Goal: Transaction & Acquisition: Book appointment/travel/reservation

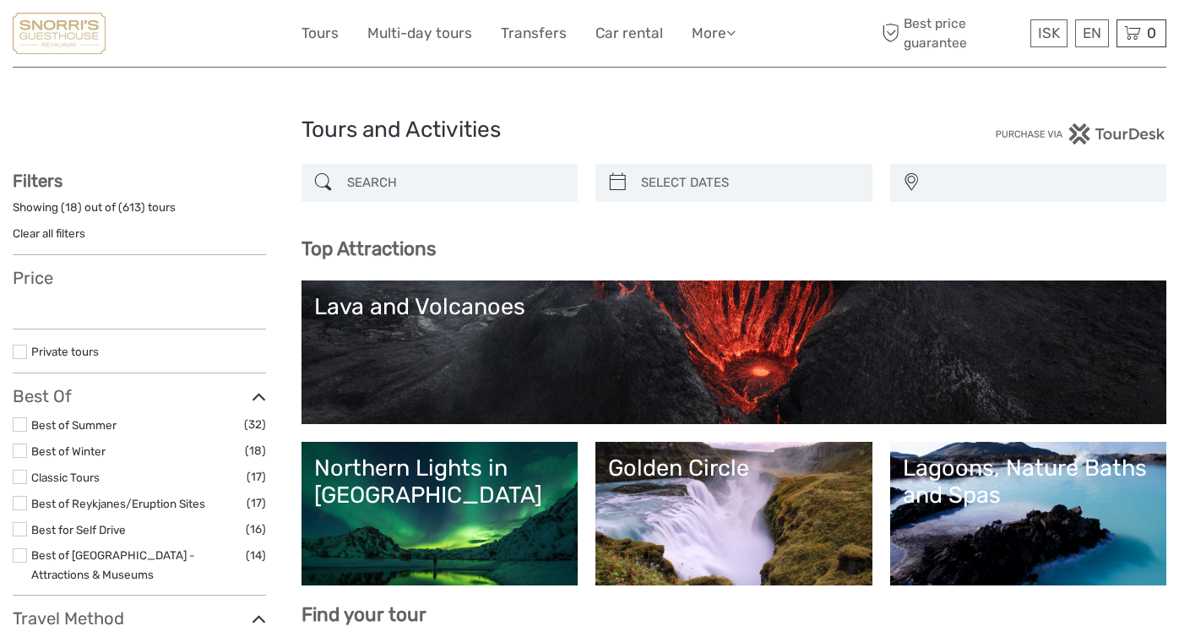
select select
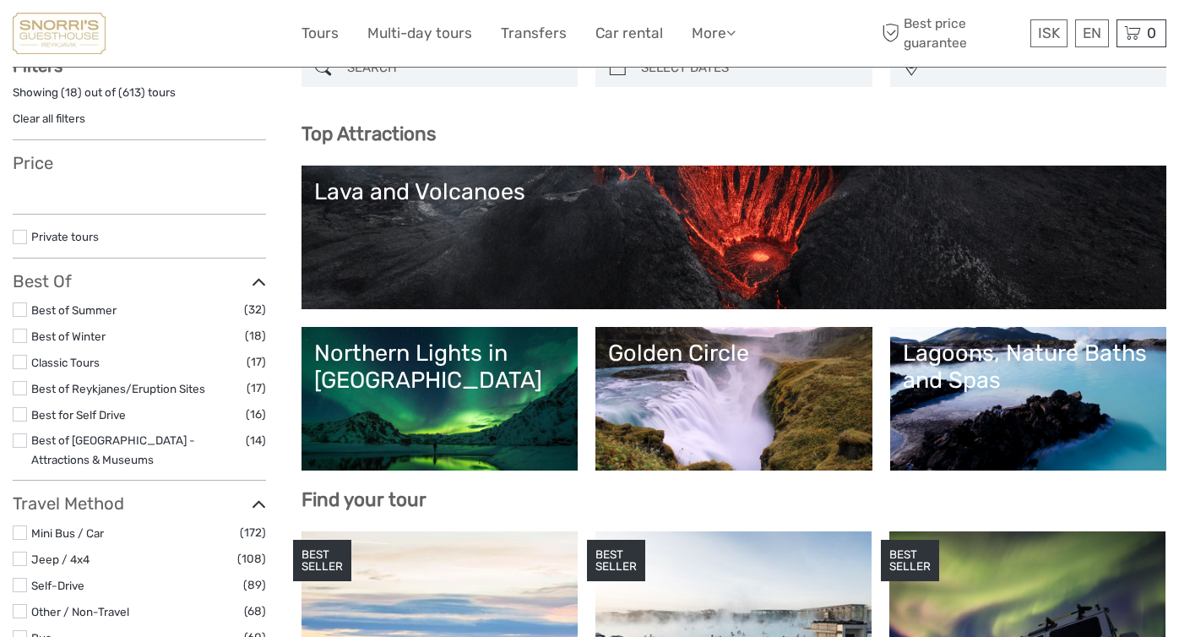
select select
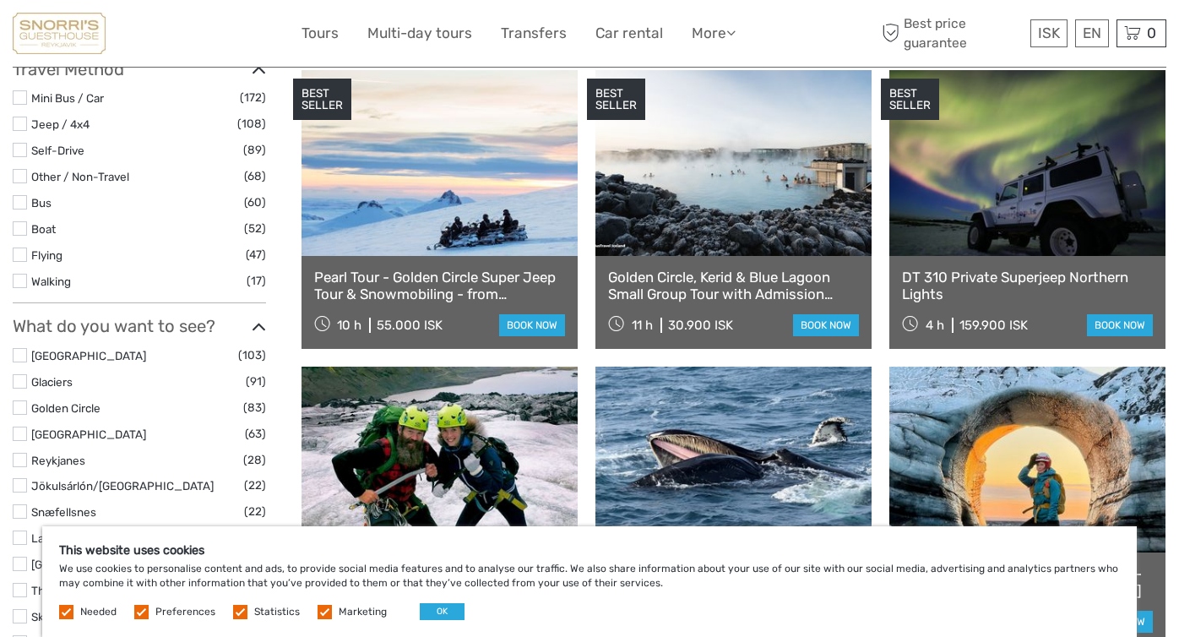
scroll to position [581, 0]
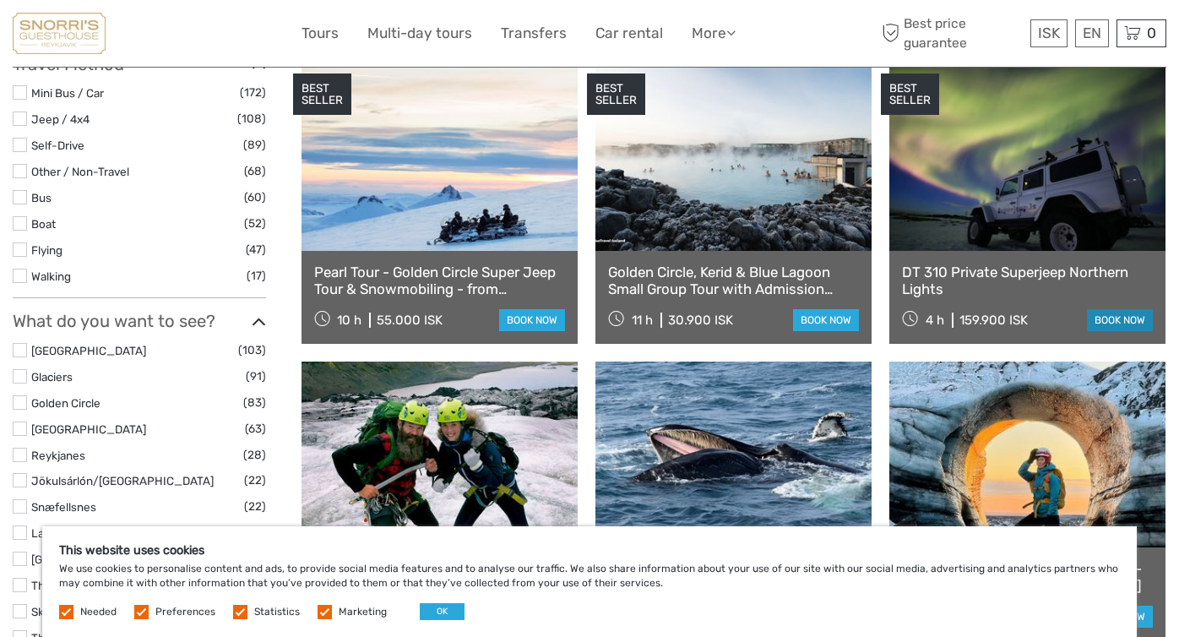
click at [1107, 320] on link "book now" at bounding box center [1120, 320] width 66 height 22
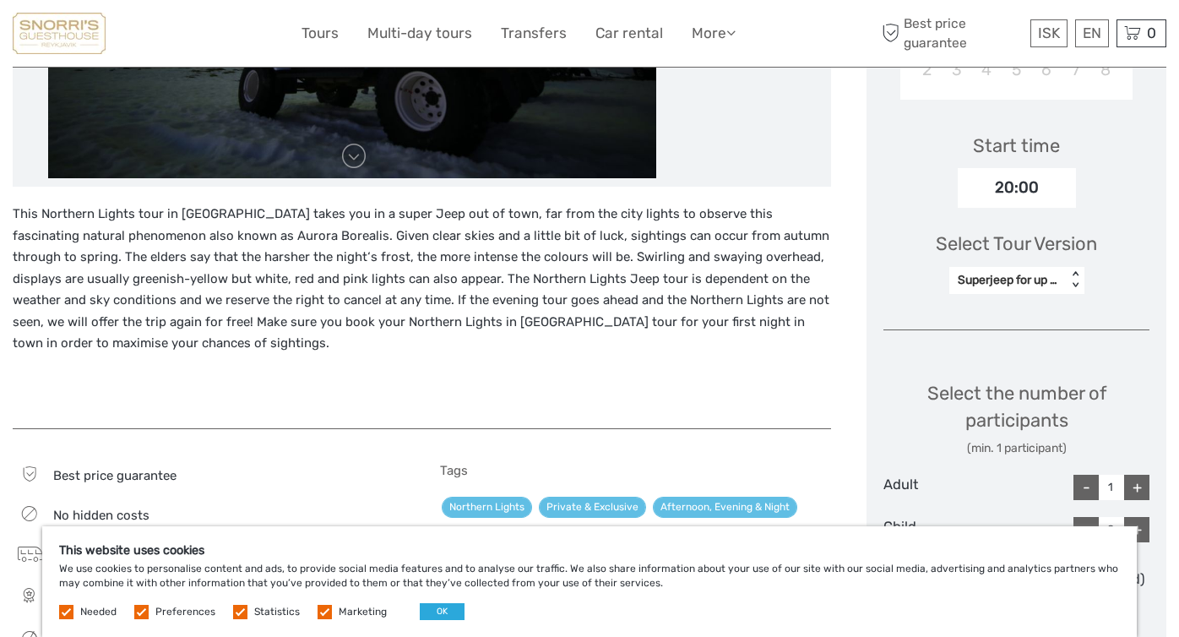
scroll to position [554, 0]
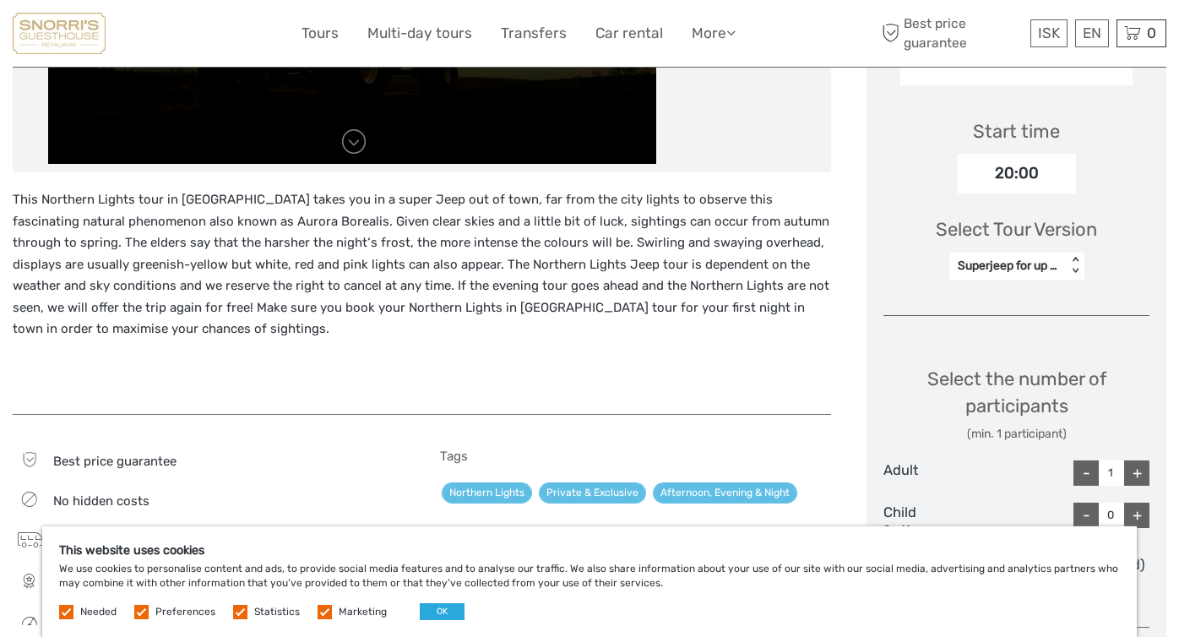
click at [1137, 460] on div "+" at bounding box center [1136, 472] width 25 height 25
click at [1138, 460] on div "+" at bounding box center [1136, 472] width 25 height 25
type input "3"
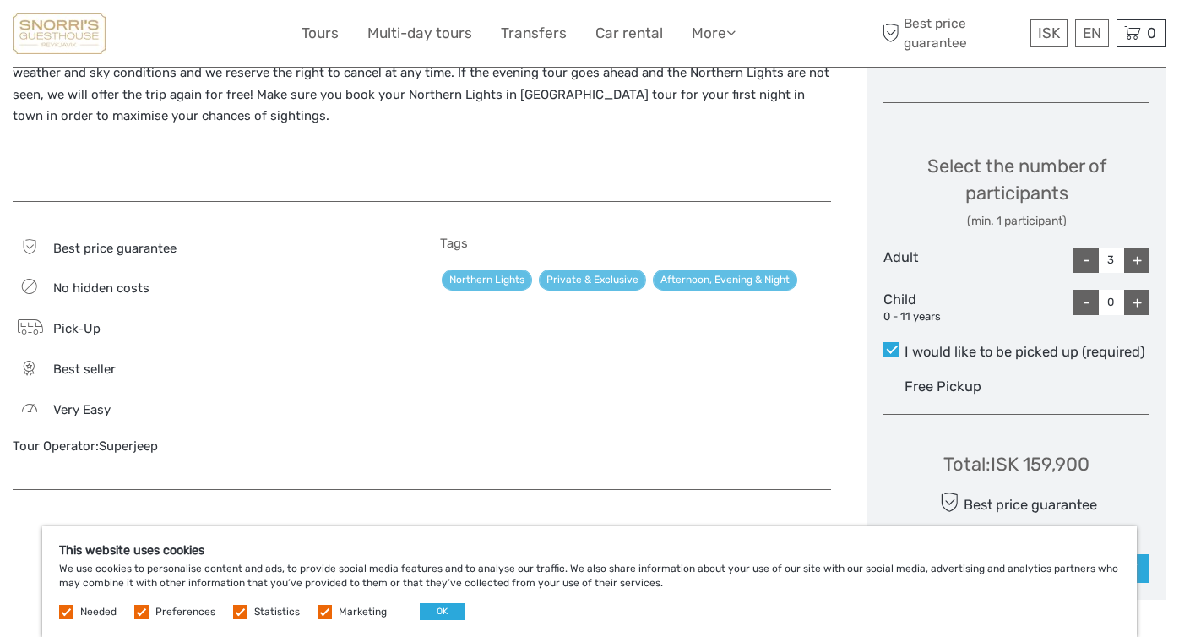
scroll to position [774, 0]
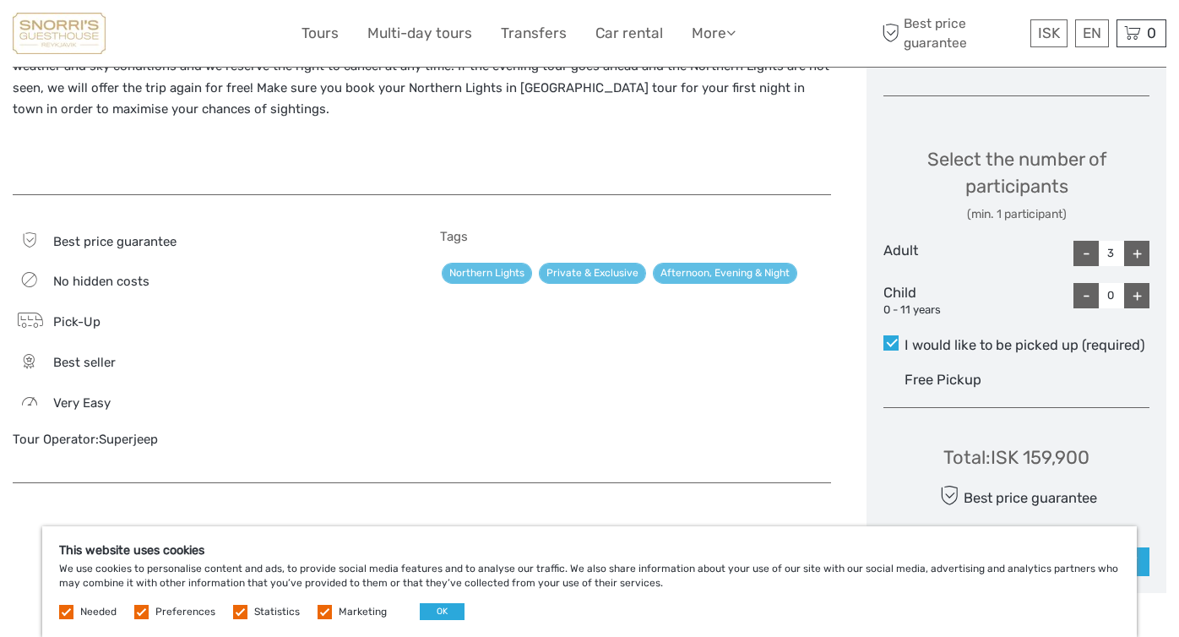
click at [1041, 369] on div "Free Pickup" at bounding box center [1027, 380] width 245 height 28
click at [905, 339] on input "I would like to be picked up (required)" at bounding box center [905, 339] width 0 height 0
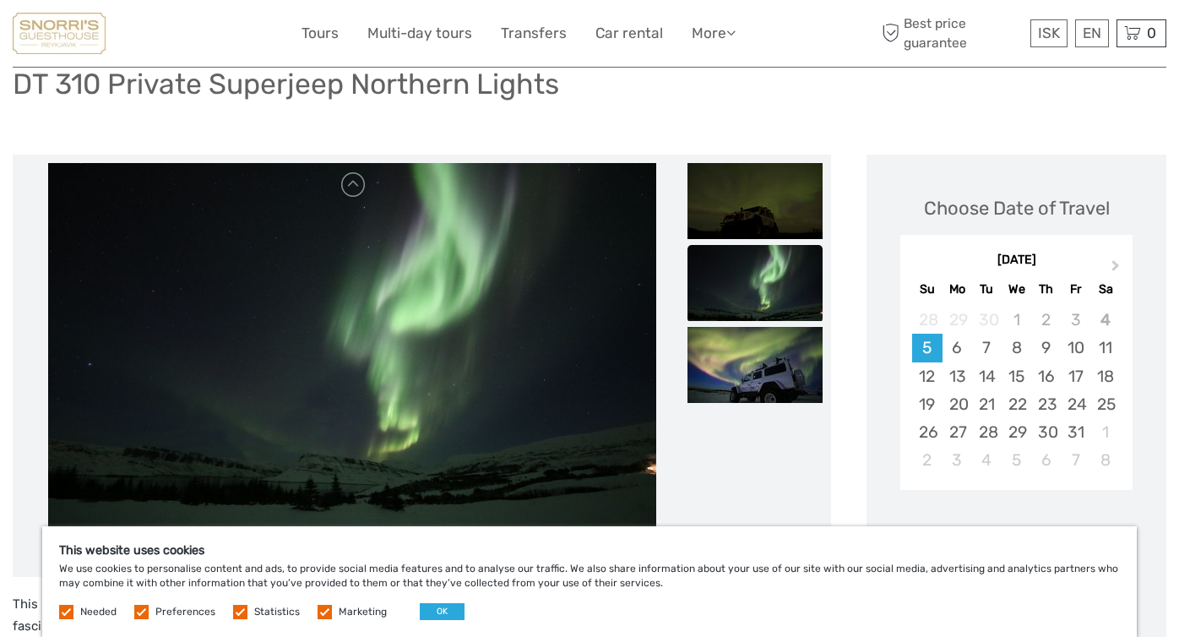
scroll to position [0, 0]
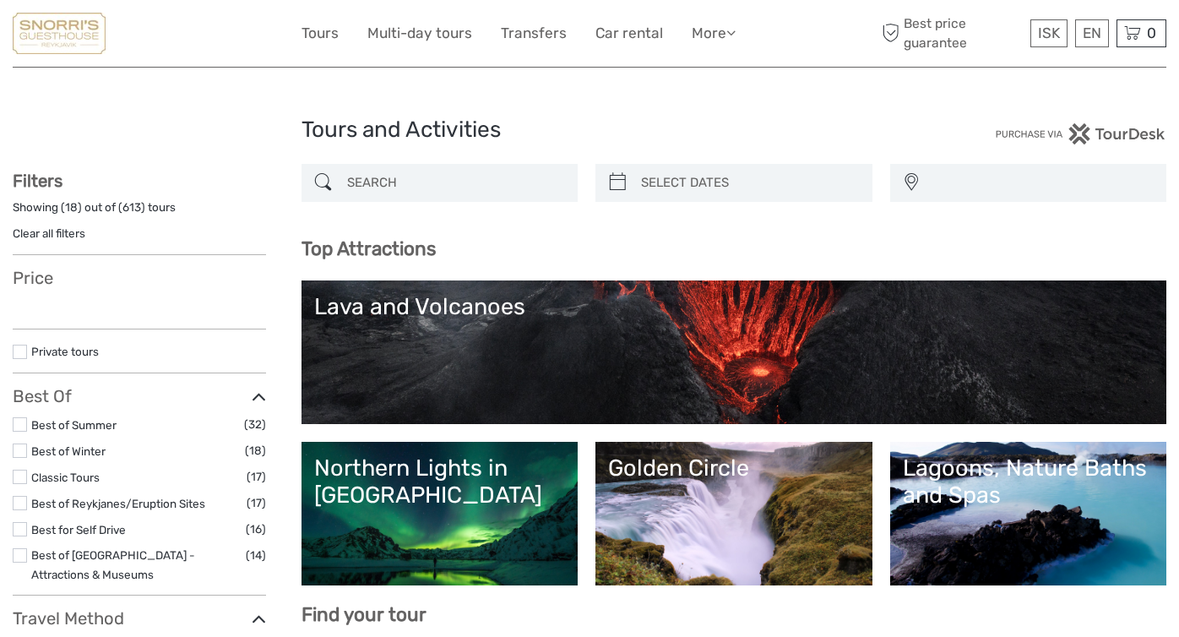
select select
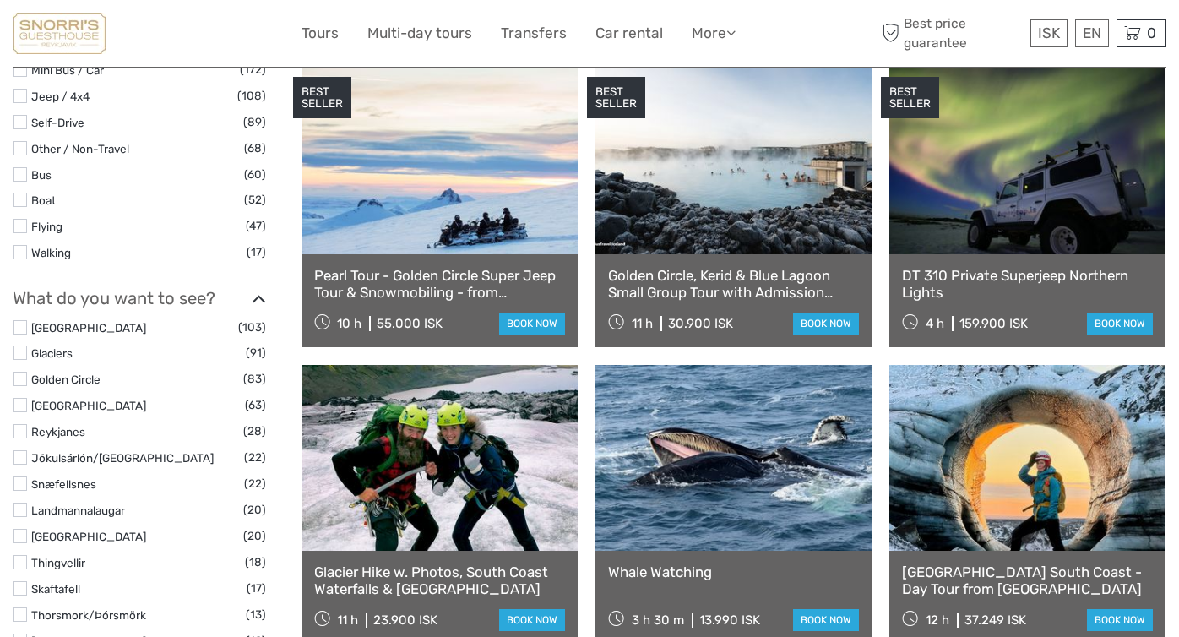
select select
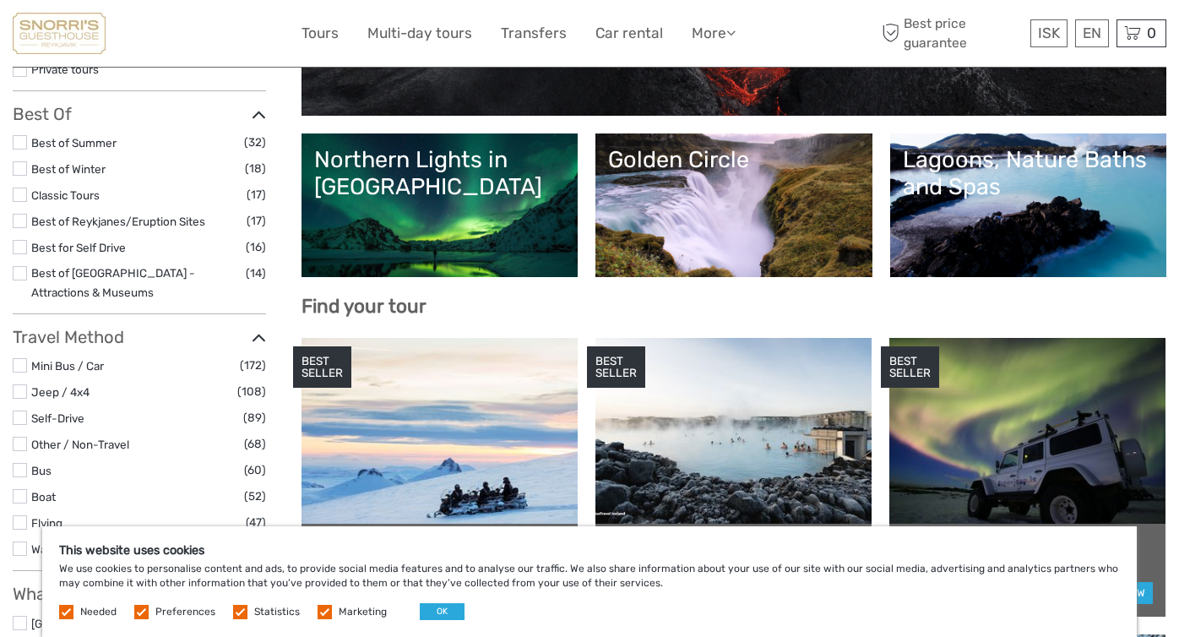
scroll to position [356, 0]
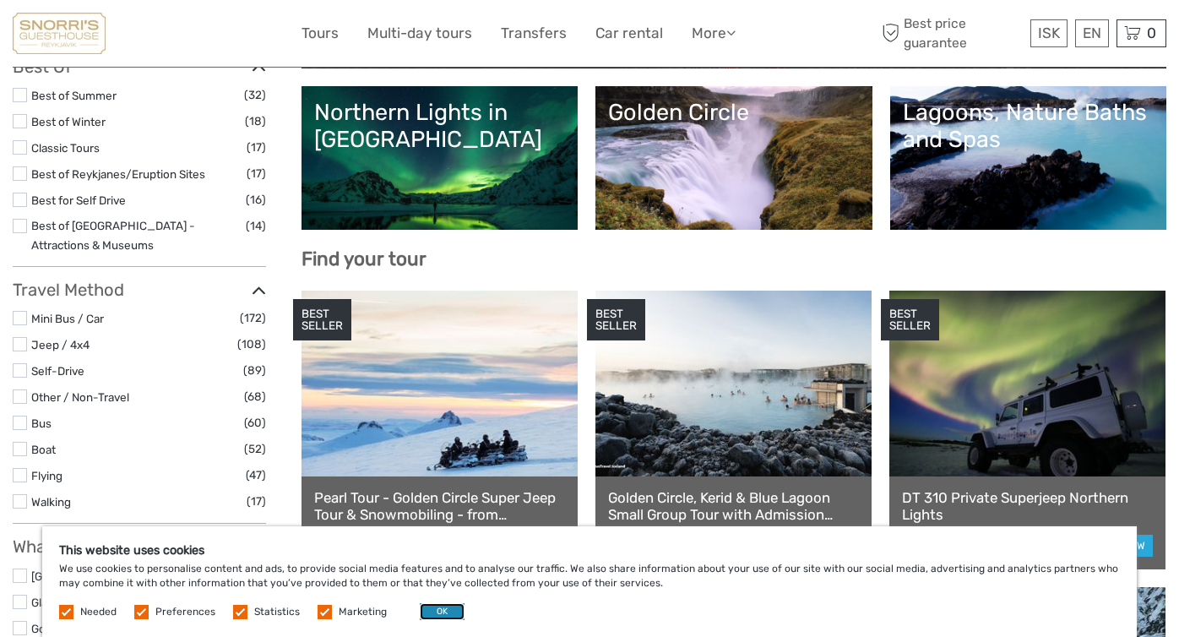
click at [449, 612] on button "OK" at bounding box center [442, 611] width 45 height 17
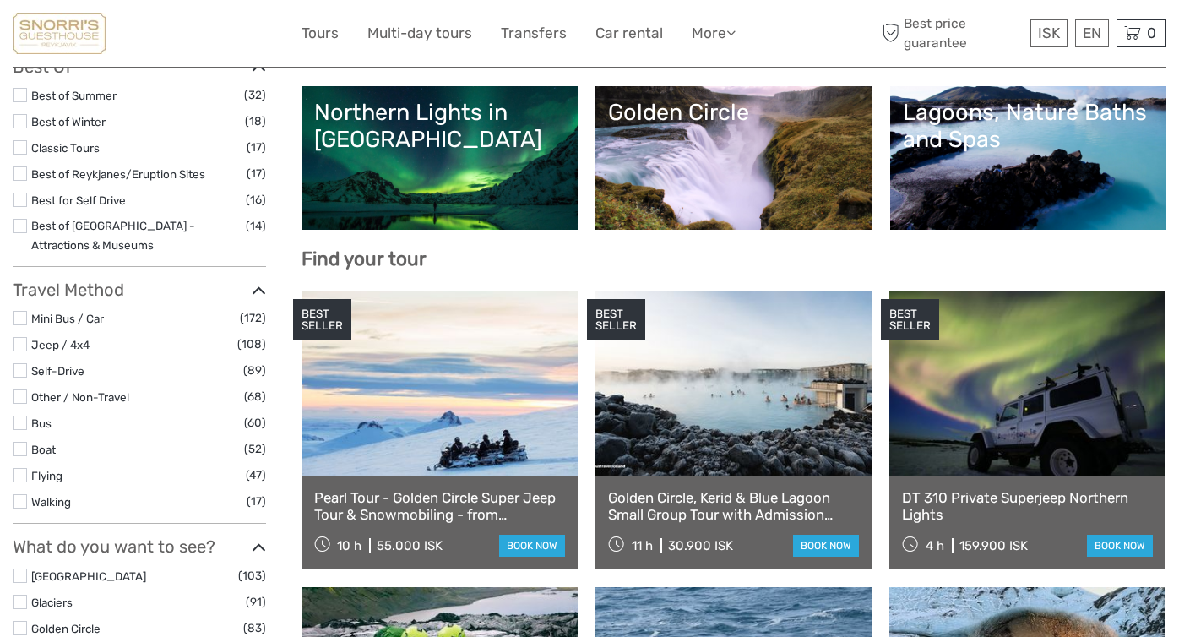
click at [1092, 139] on div "Lagoons, Nature Baths and Spas" at bounding box center [1029, 126] width 252 height 55
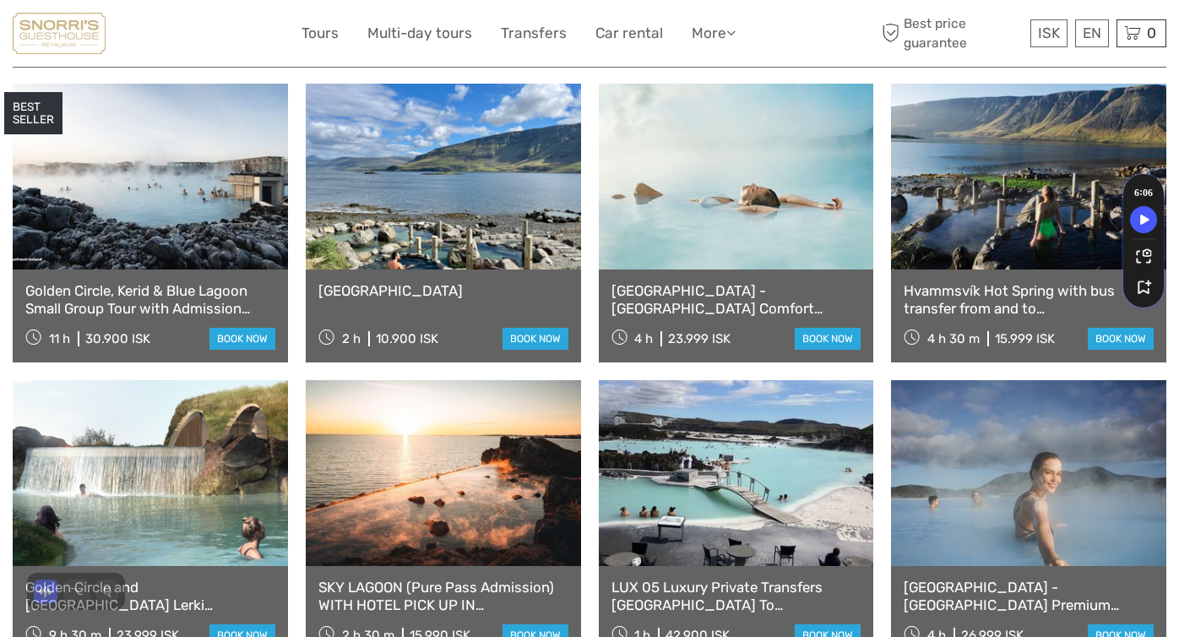
scroll to position [688, 0]
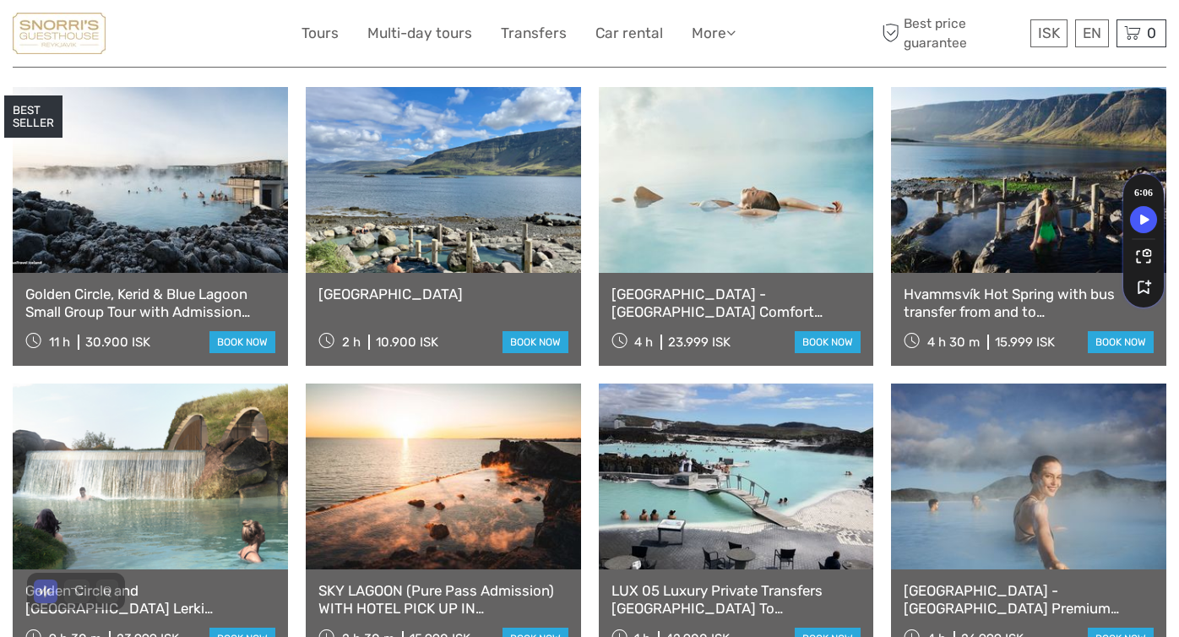
click at [177, 291] on link "Golden Circle, Kerid & Blue Lagoon Small Group Tour with Admission Ticket" at bounding box center [150, 303] width 250 height 35
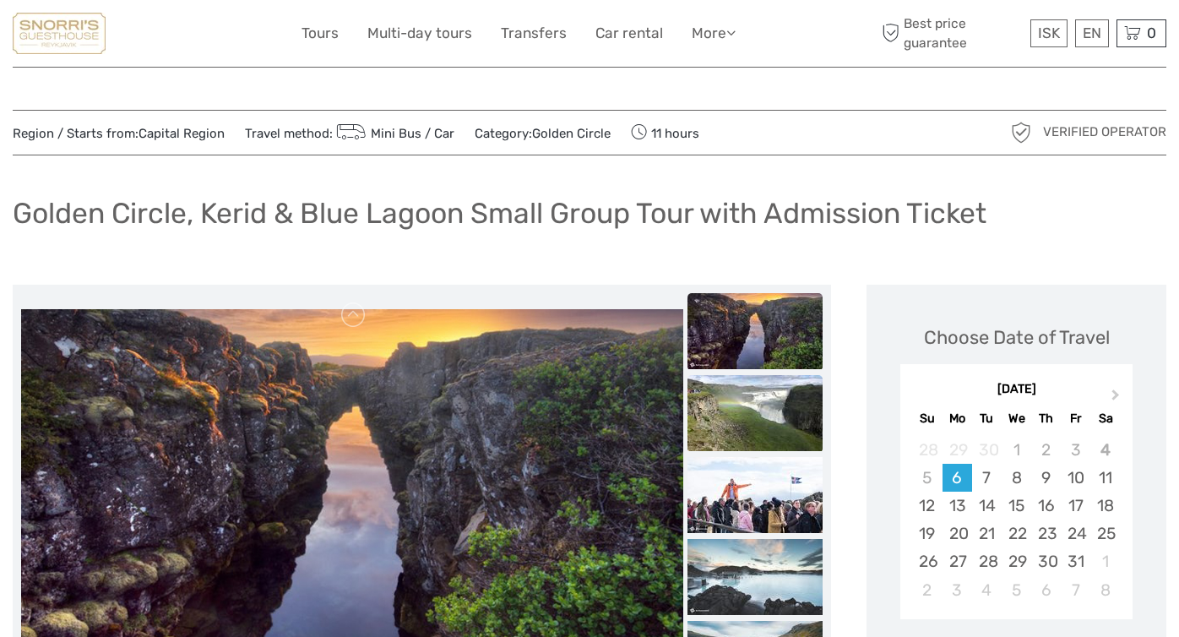
click at [743, 410] on img at bounding box center [755, 413] width 135 height 76
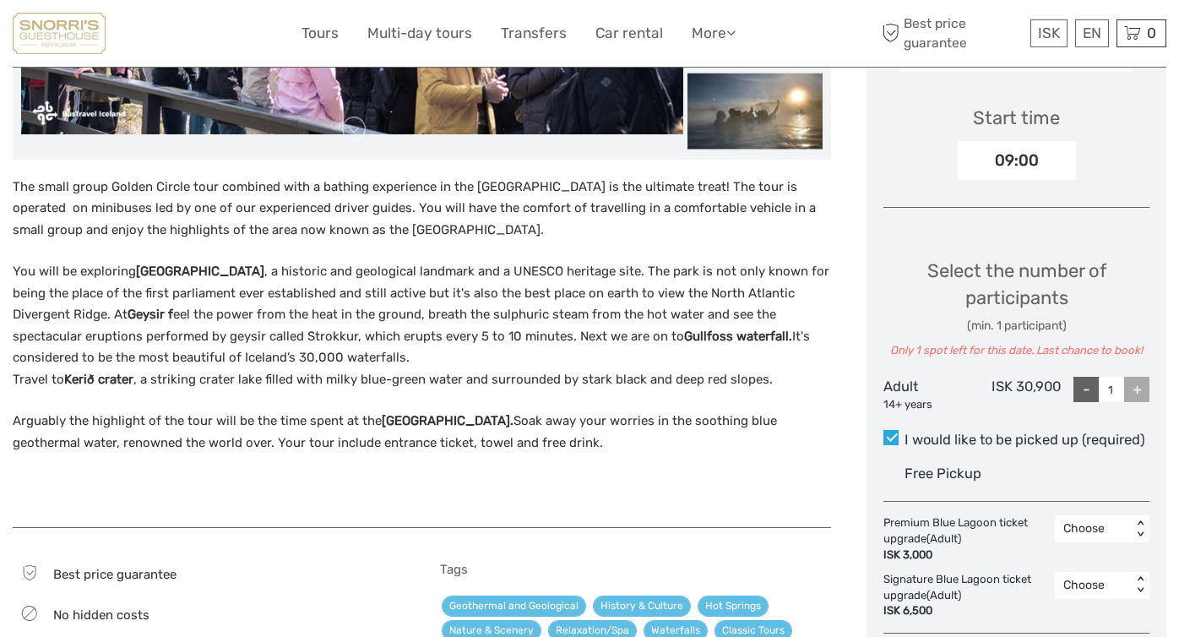
scroll to position [569, 0]
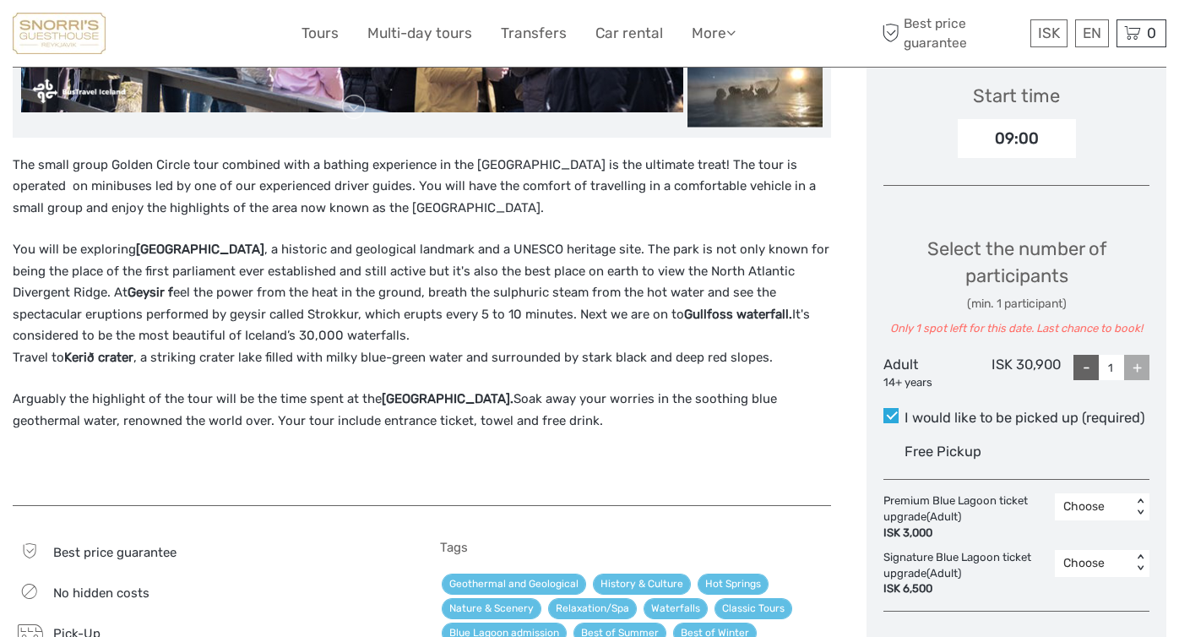
click at [1135, 369] on div "+" at bounding box center [1136, 367] width 25 height 25
click at [1117, 364] on input "1" at bounding box center [1111, 367] width 25 height 25
click at [1141, 369] on div "+" at bounding box center [1136, 367] width 25 height 25
click at [1078, 432] on label "I would like to be picked up (required) Free Pickup" at bounding box center [1017, 437] width 266 height 58
click at [905, 411] on input "I would like to be picked up (required)" at bounding box center [905, 411] width 0 height 0
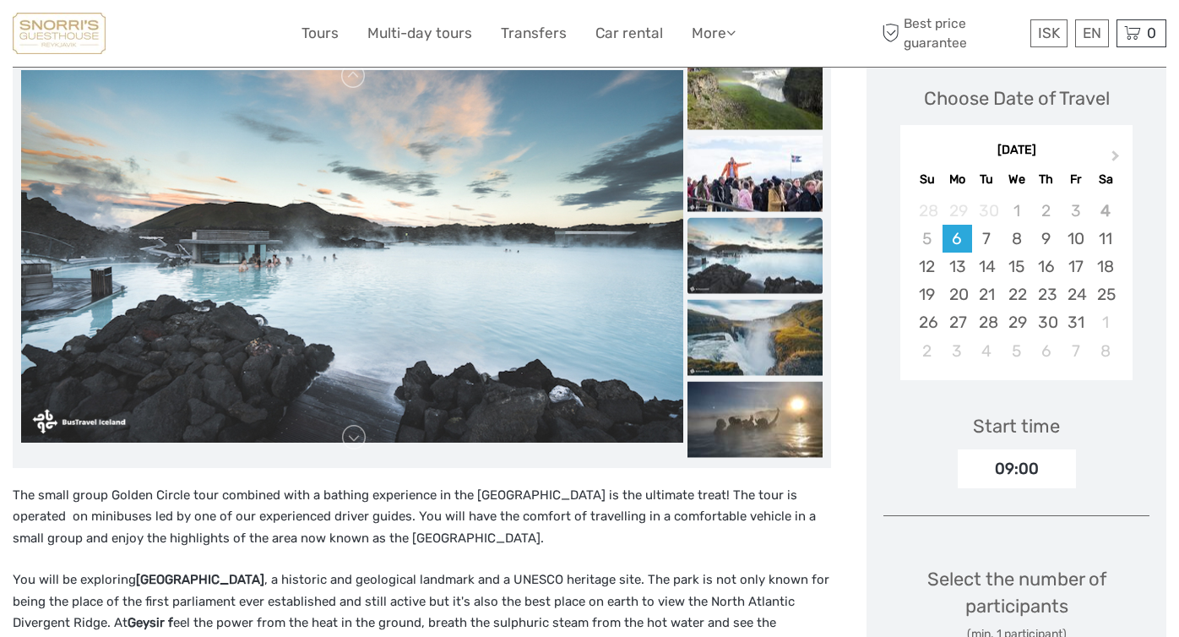
scroll to position [220, 0]
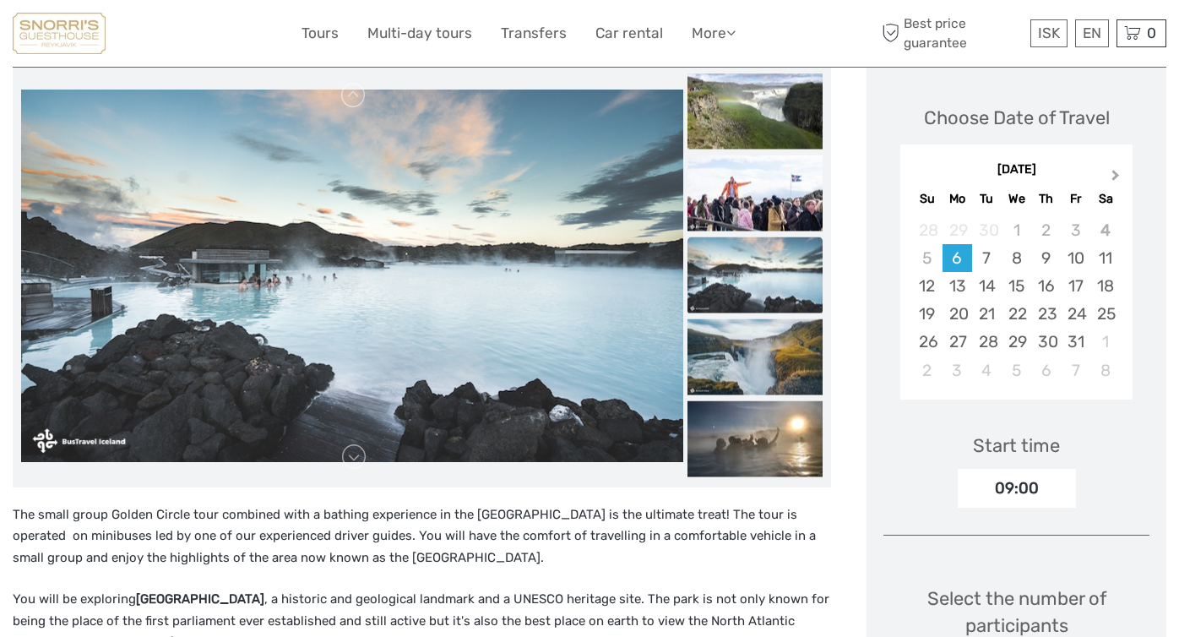
click at [1116, 171] on span "Next Month" at bounding box center [1116, 178] width 0 height 24
click at [1076, 313] on div "26" at bounding box center [1076, 314] width 30 height 28
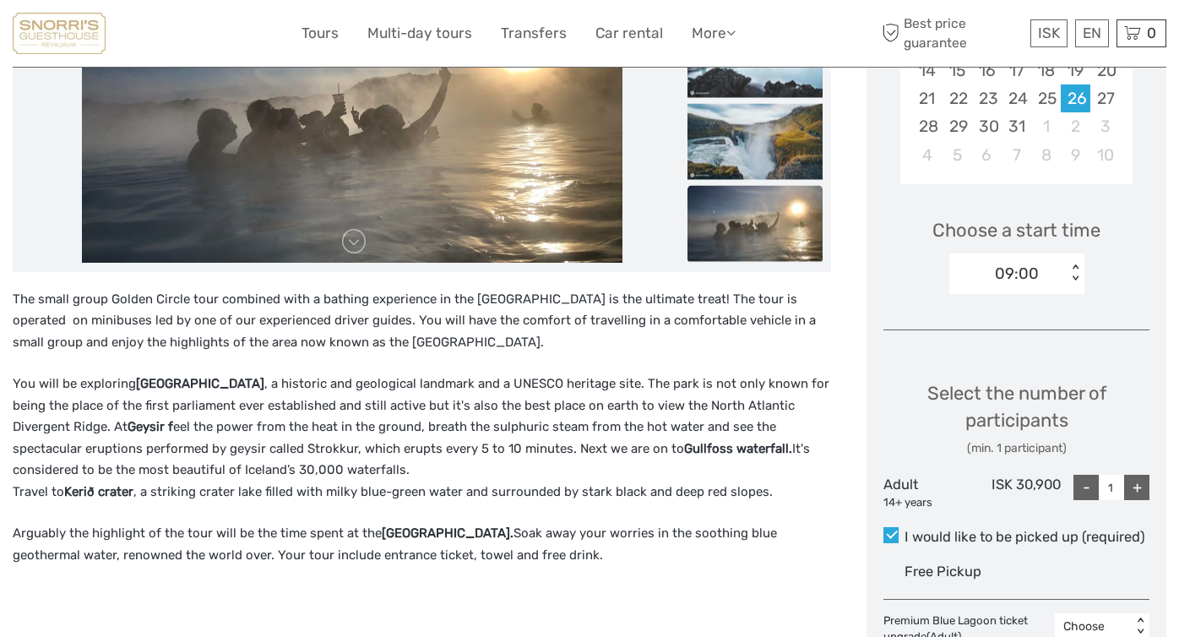
scroll to position [457, 0]
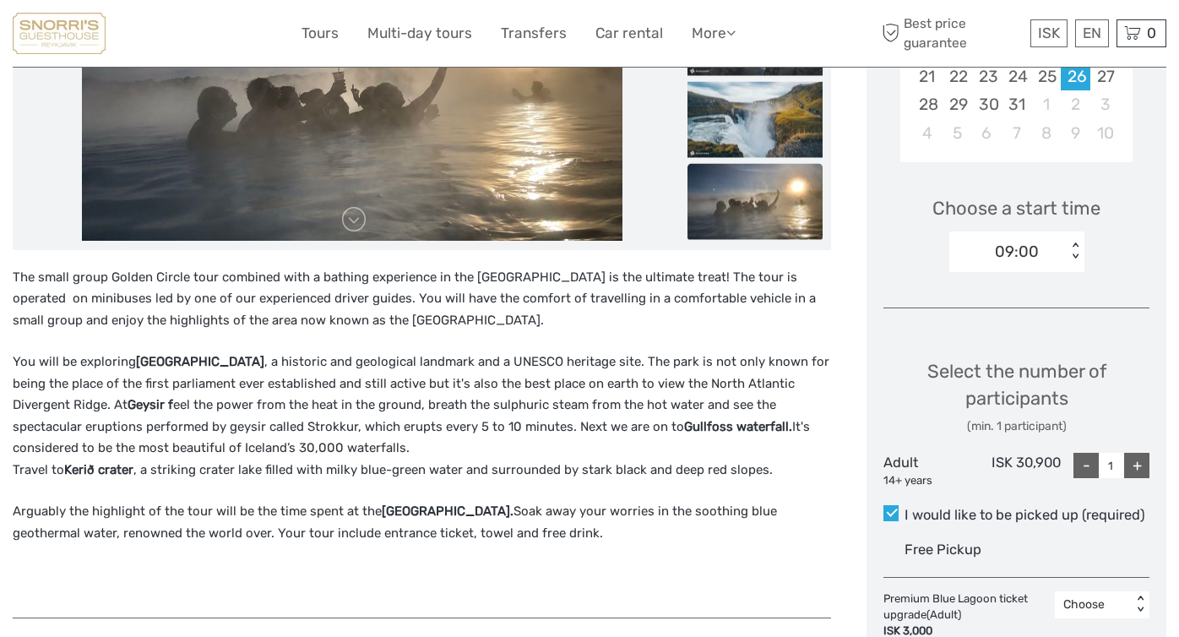
click at [1141, 465] on div "+" at bounding box center [1136, 465] width 25 height 25
type input "3"
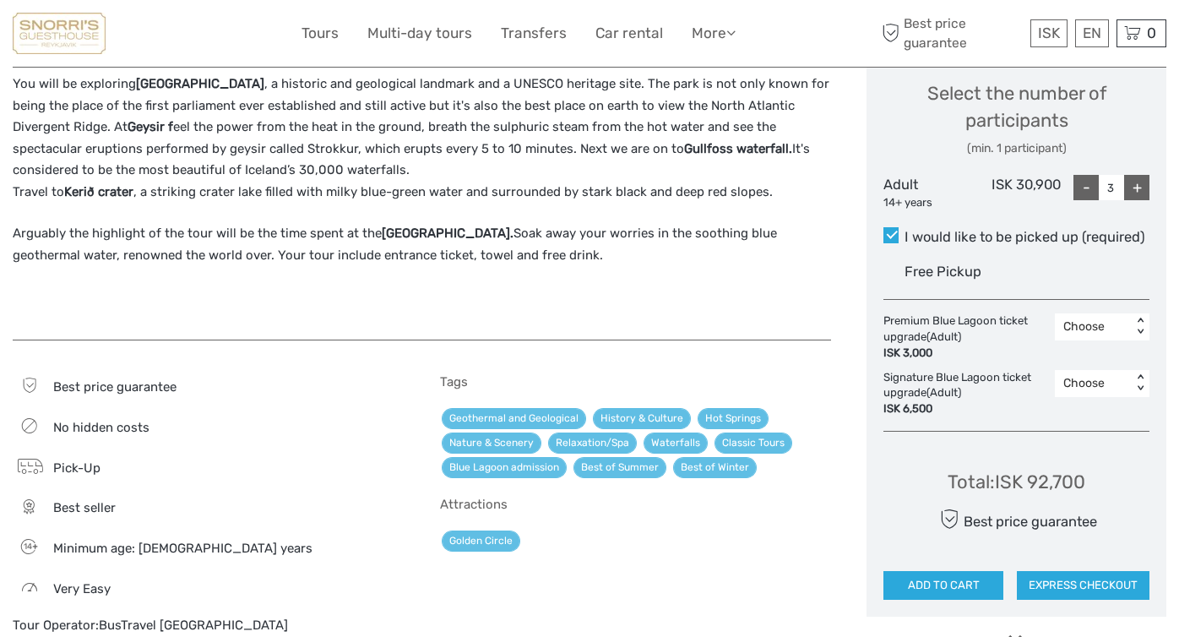
scroll to position [734, 0]
